Goal: Transaction & Acquisition: Book appointment/travel/reservation

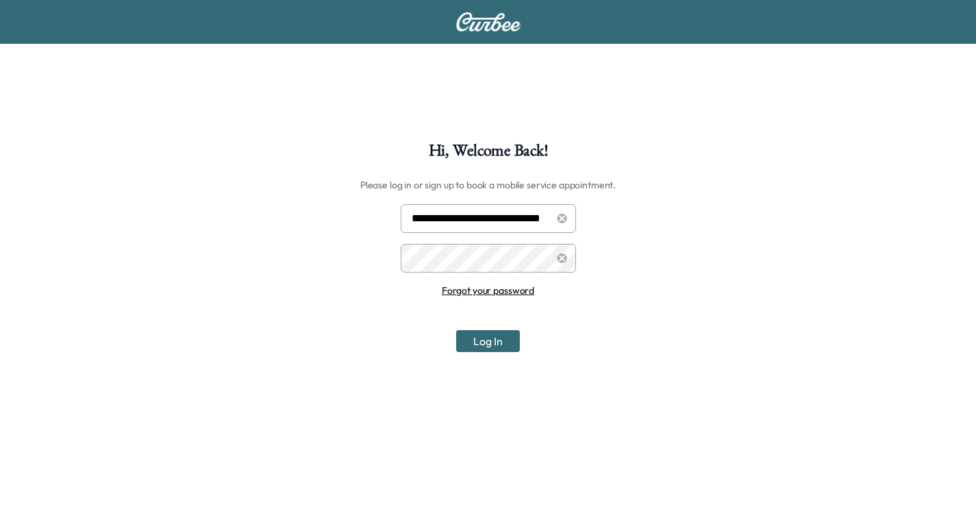
click at [457, 217] on input "**********" at bounding box center [487, 218] width 175 height 29
type input "**********"
click at [474, 344] on button "Log In" at bounding box center [488, 341] width 64 height 22
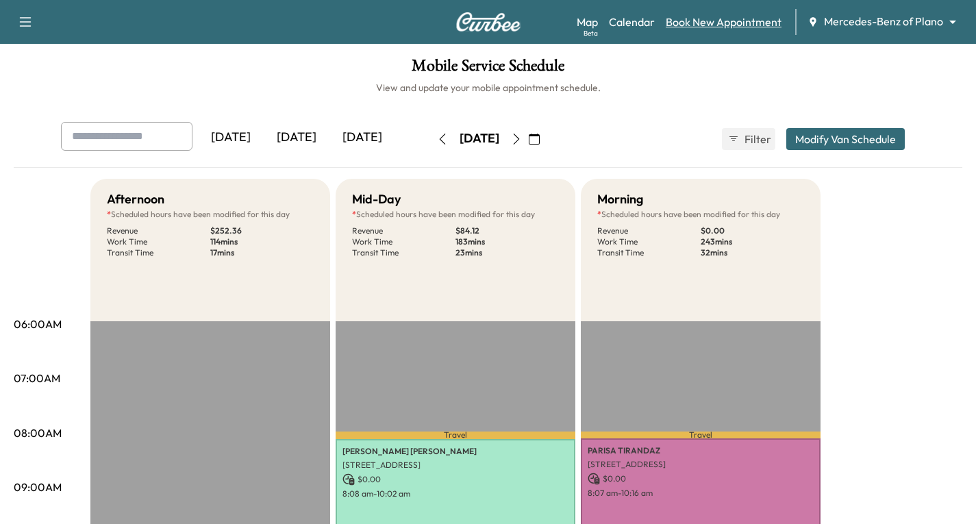
click at [741, 16] on link "Book New Appointment" at bounding box center [723, 22] width 116 height 16
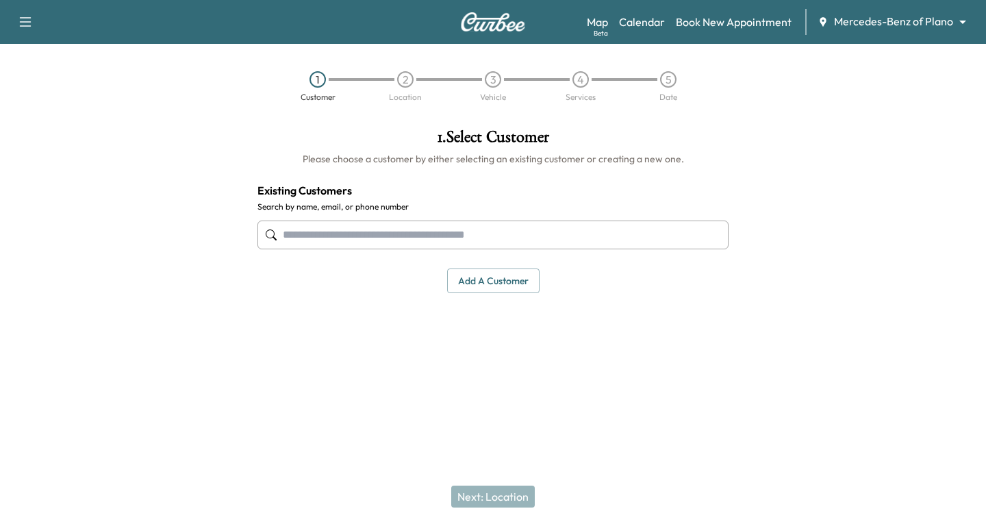
click at [287, 231] on input "text" at bounding box center [492, 234] width 471 height 29
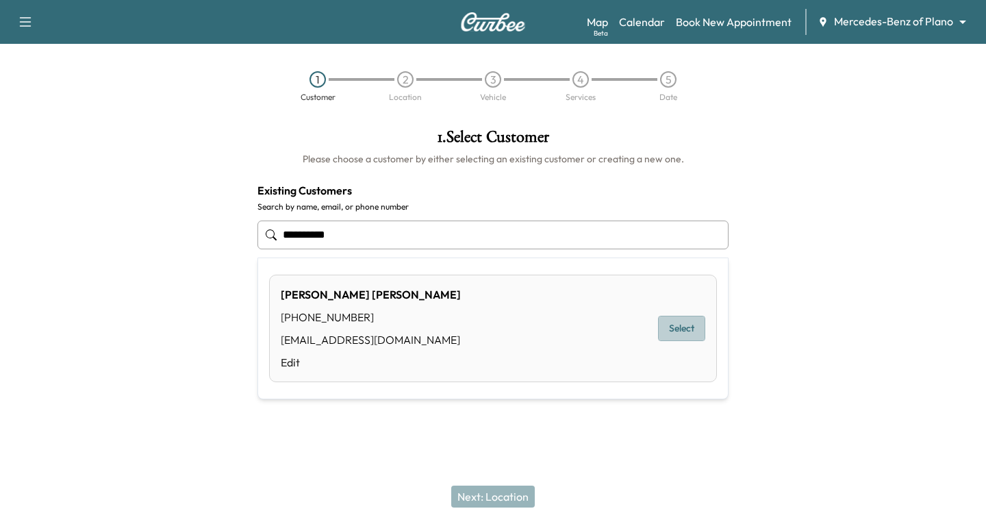
click at [680, 327] on button "Select" at bounding box center [681, 328] width 47 height 25
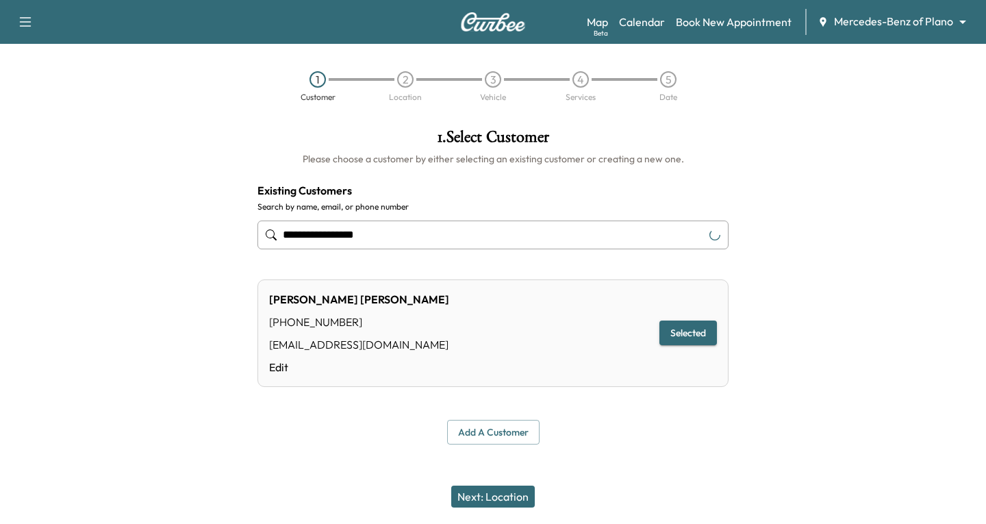
type input "**********"
click at [505, 496] on button "Next: Location" at bounding box center [493, 496] width 84 height 22
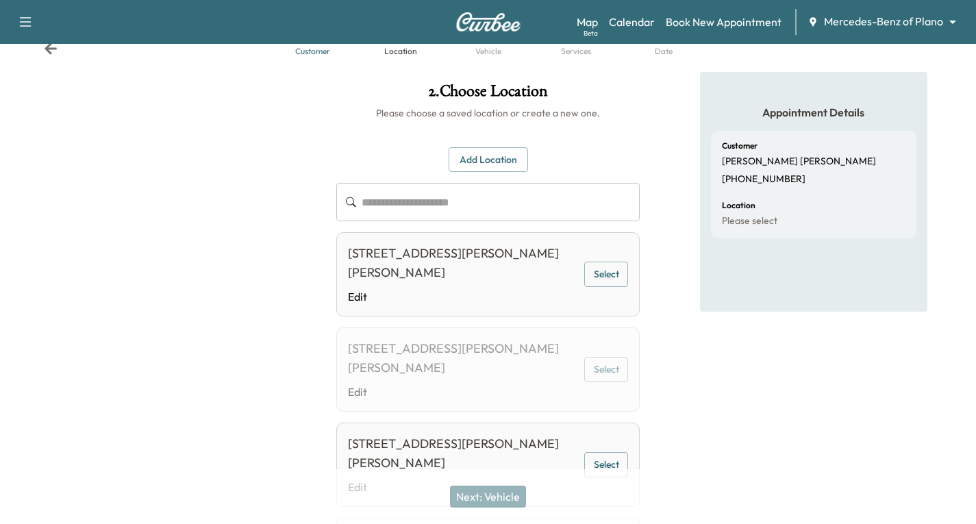
scroll to position [68, 0]
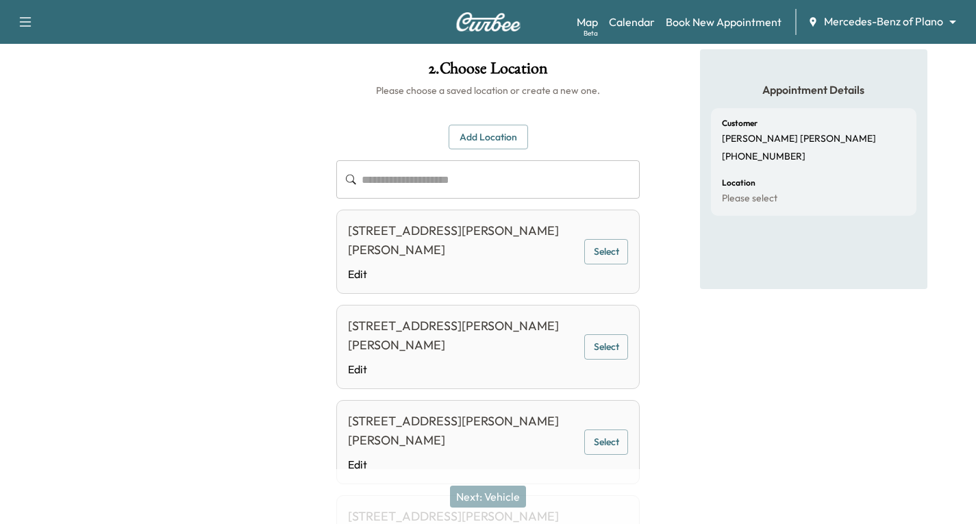
click at [611, 244] on button "Select" at bounding box center [606, 251] width 44 height 25
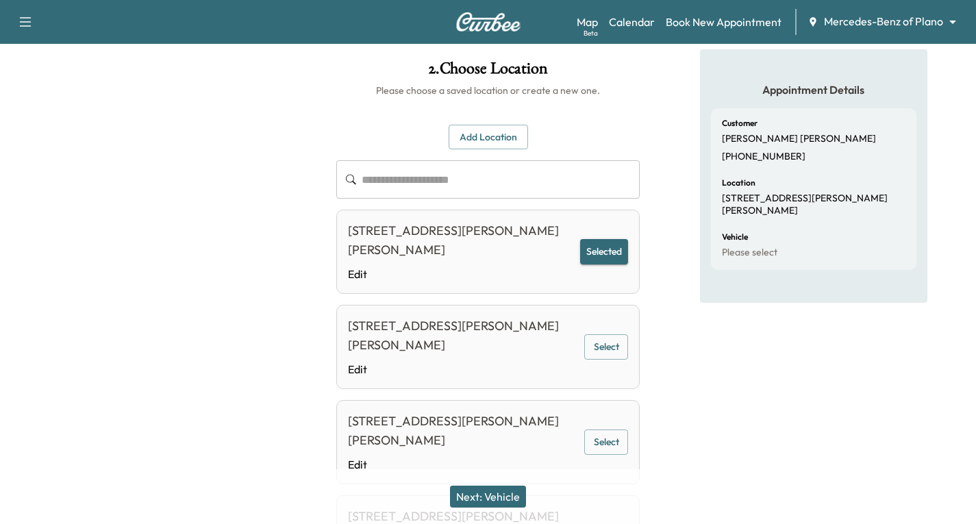
click at [488, 496] on button "Next: Vehicle" at bounding box center [488, 496] width 76 height 22
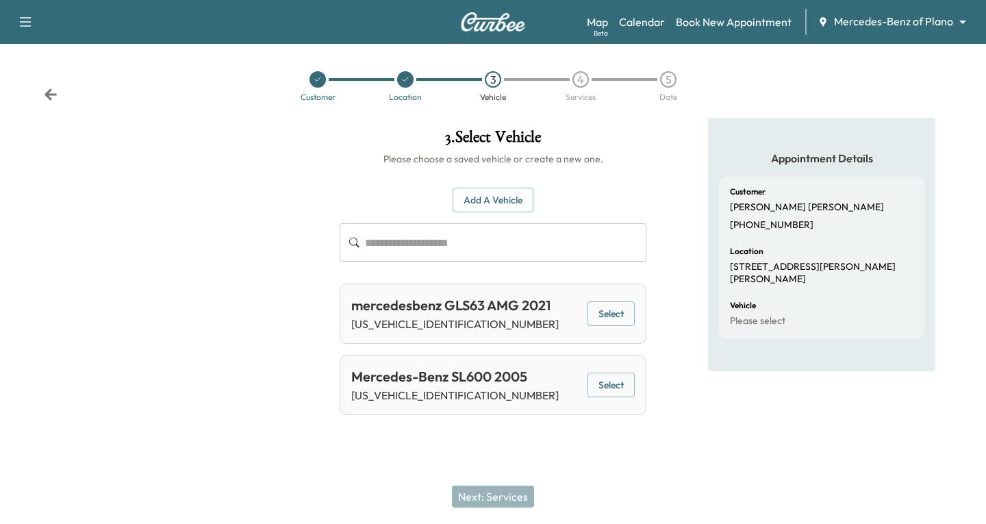
click at [620, 316] on button "Select" at bounding box center [610, 313] width 47 height 25
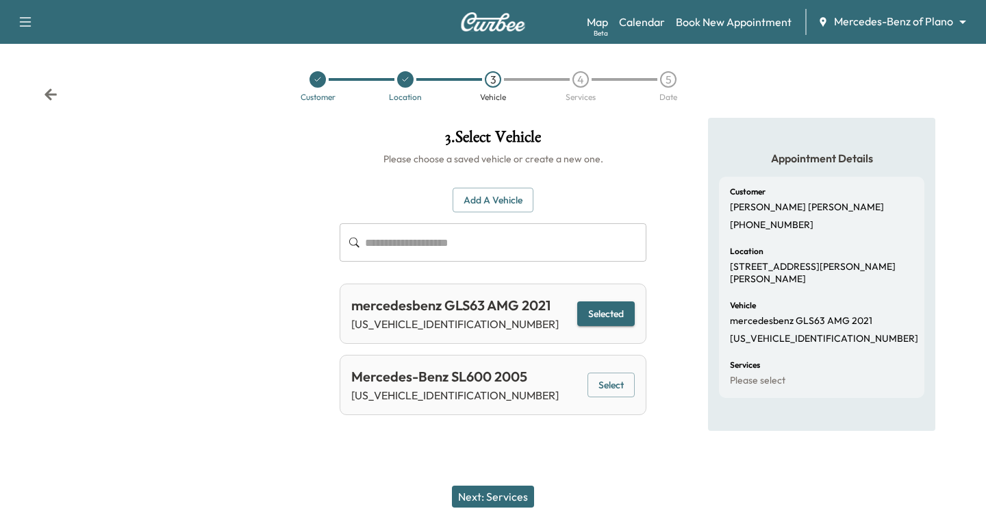
click at [494, 495] on button "Next: Services" at bounding box center [493, 496] width 82 height 22
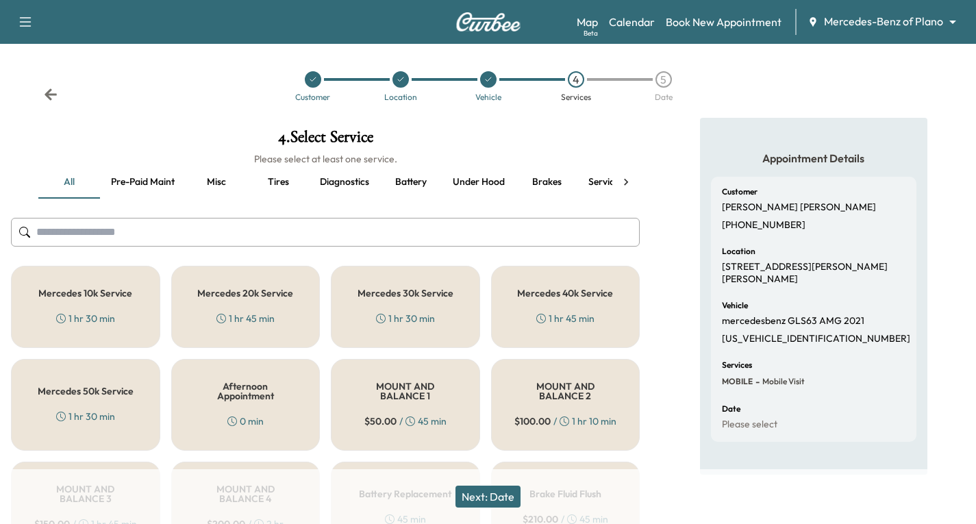
click at [239, 316] on div "1 hr 45 min" at bounding box center [245, 318] width 58 height 14
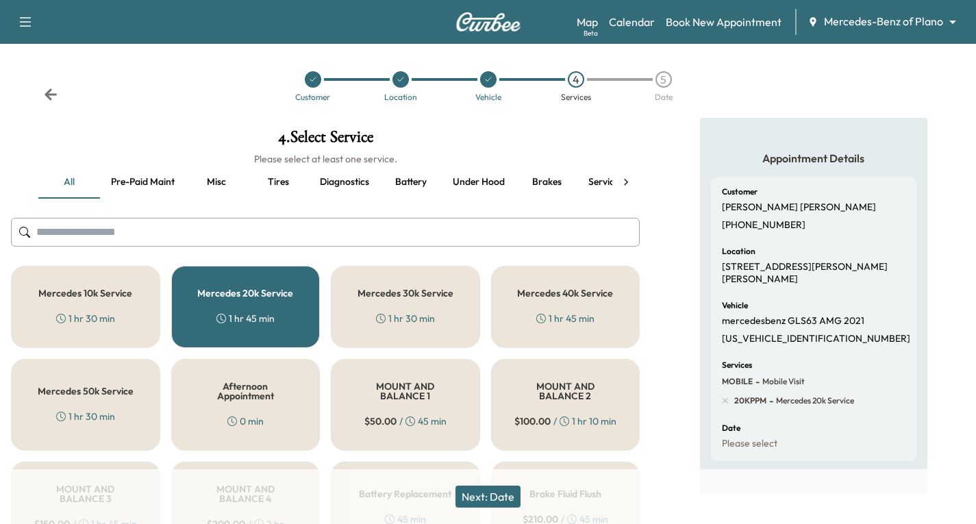
click at [509, 500] on button "Next: Date" at bounding box center [487, 496] width 65 height 22
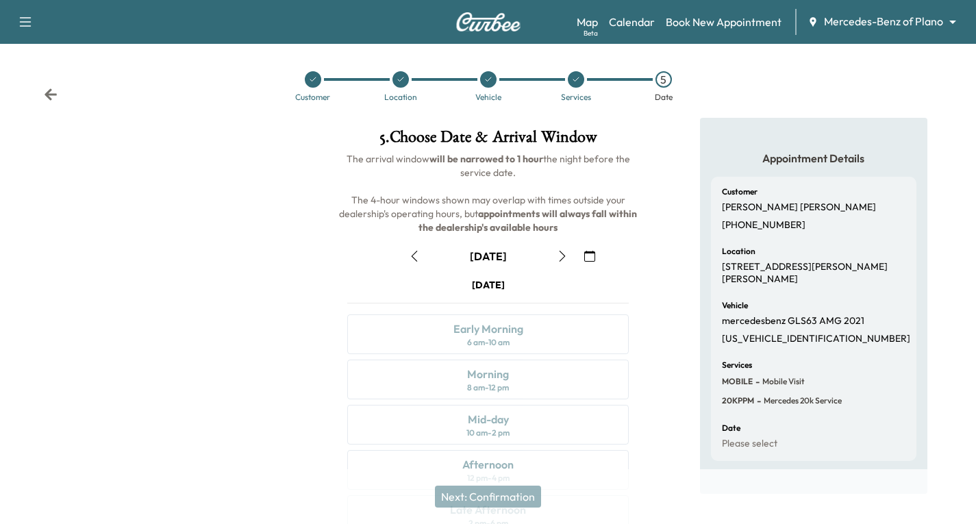
click at [560, 260] on icon "button" at bounding box center [562, 256] width 6 height 11
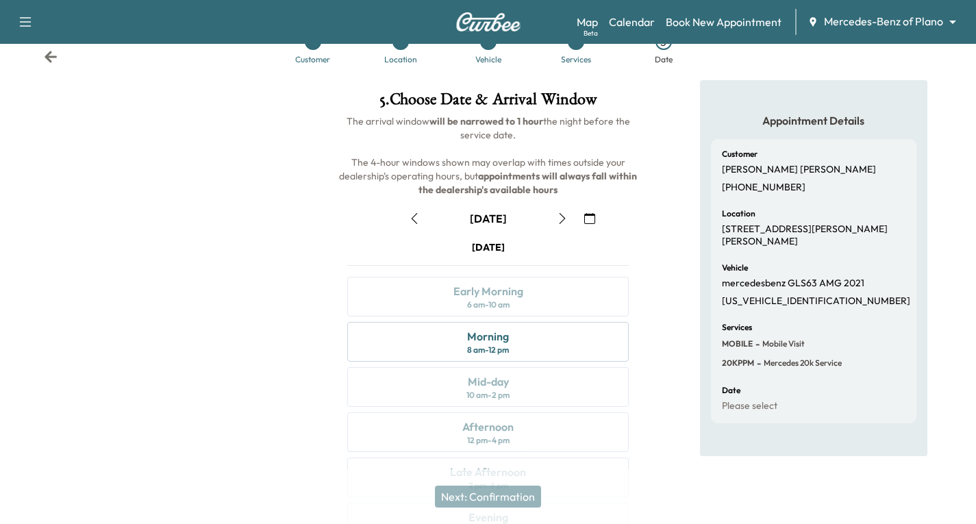
scroll to position [68, 0]
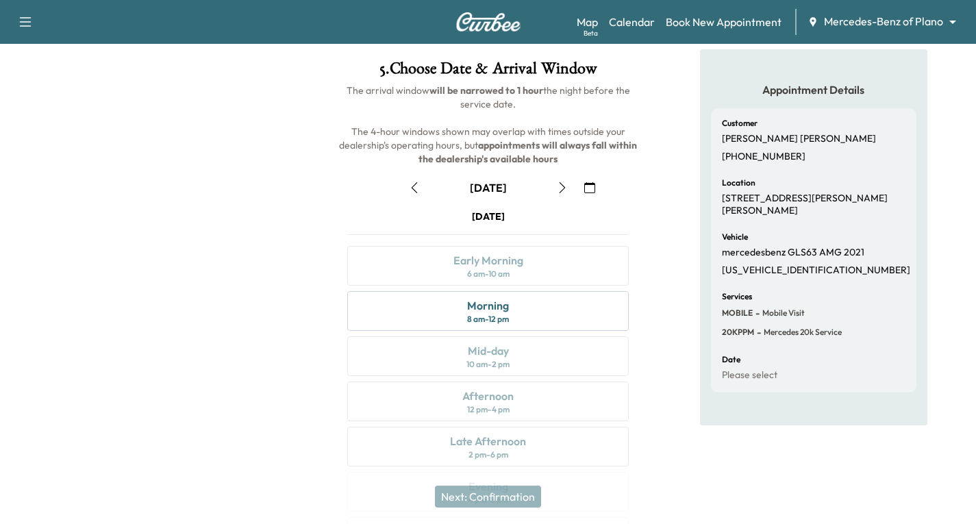
click at [563, 188] on icon "button" at bounding box center [562, 187] width 11 height 11
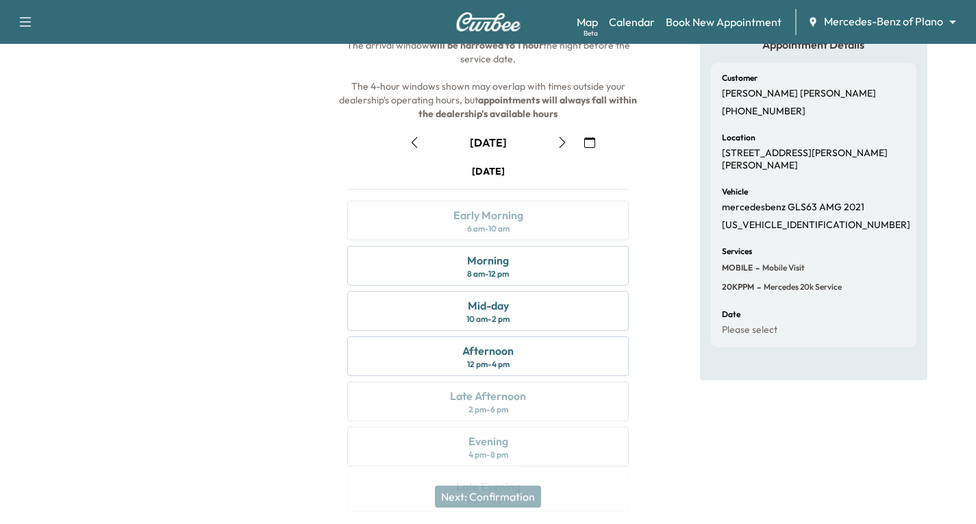
scroll to position [137, 0]
